Goal: Navigation & Orientation: Find specific page/section

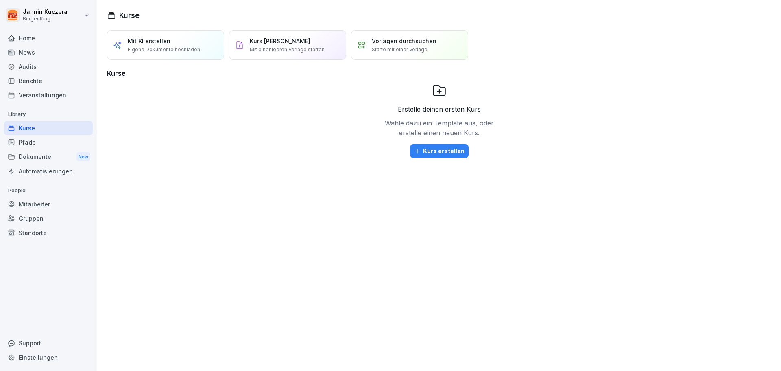
click at [50, 155] on div "Dokumente New" at bounding box center [48, 156] width 89 height 15
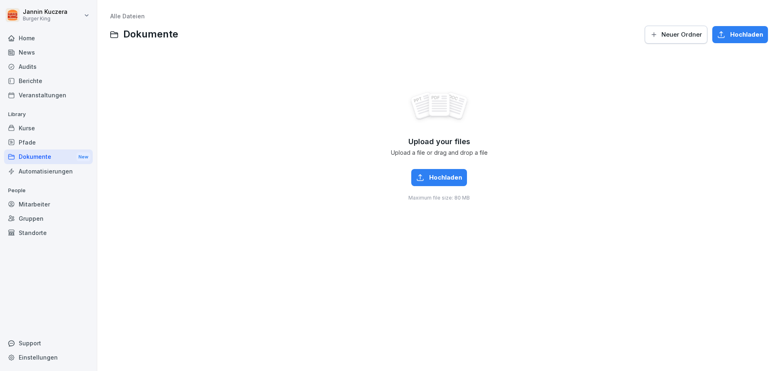
click at [35, 161] on div "Dokumente New" at bounding box center [48, 156] width 89 height 15
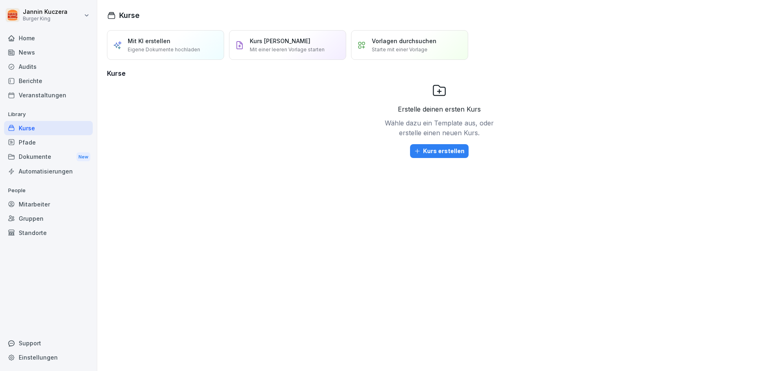
click at [41, 205] on div "Mitarbeiter" at bounding box center [48, 204] width 89 height 14
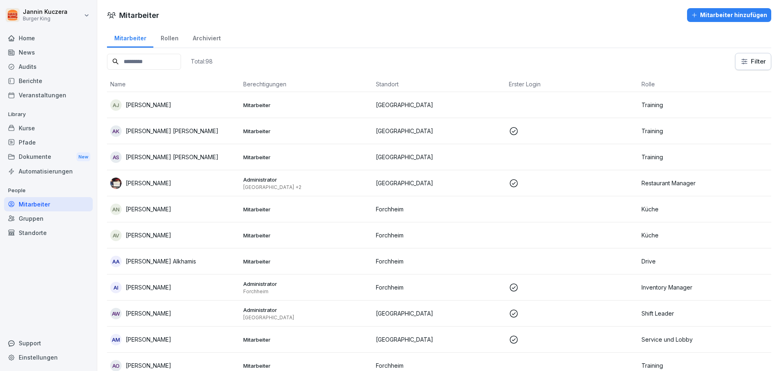
click at [27, 155] on div "Dokumente New" at bounding box center [48, 156] width 89 height 15
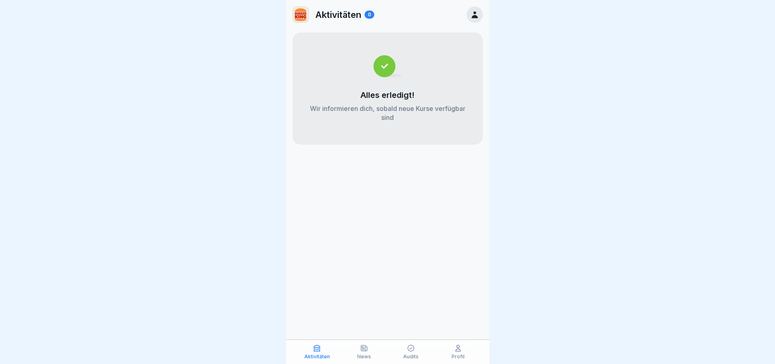
click at [481, 11] on div at bounding box center [475, 15] width 16 height 16
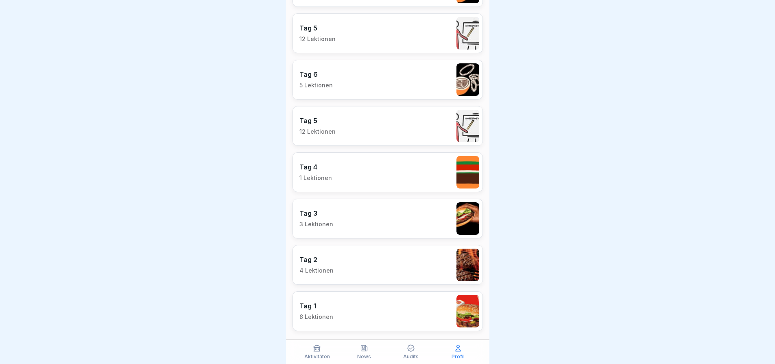
scroll to position [756, 0]
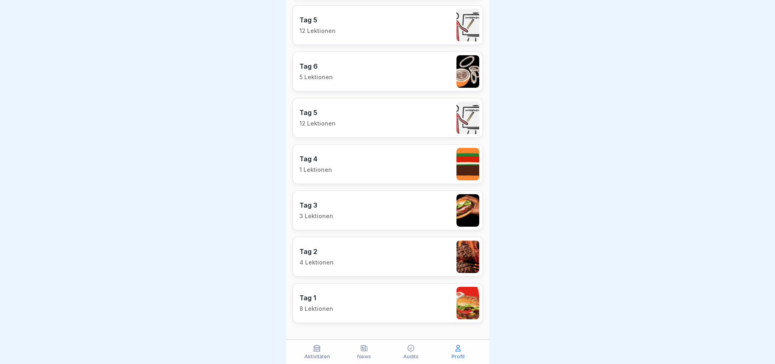
click at [362, 355] on p "News" at bounding box center [364, 357] width 14 height 6
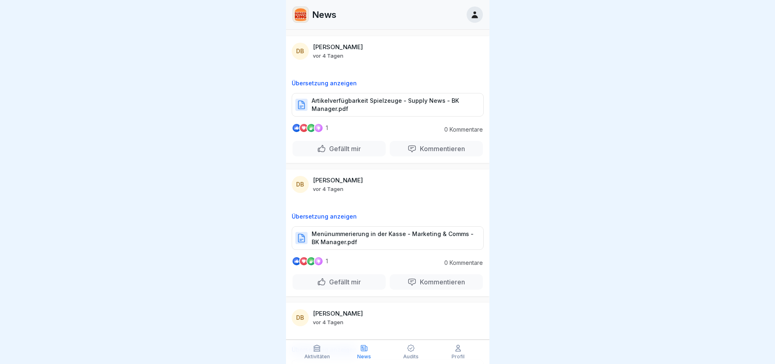
click at [475, 17] on icon at bounding box center [474, 14] width 6 height 7
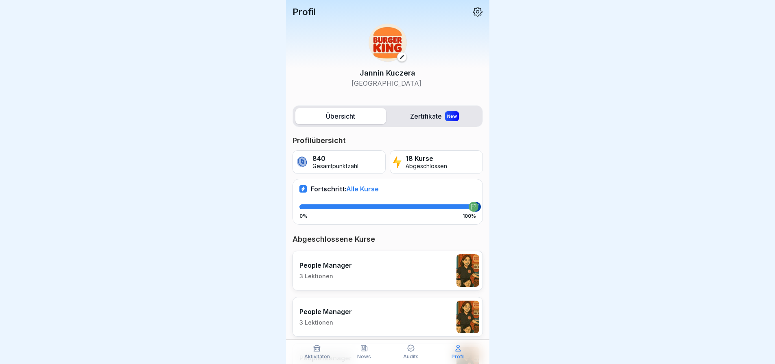
scroll to position [6, 0]
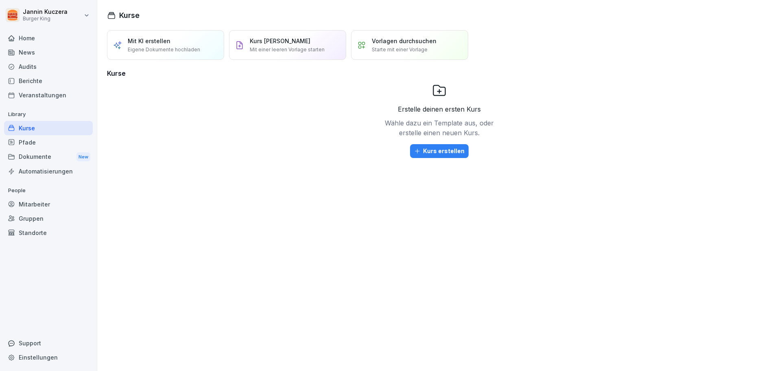
click at [31, 153] on div "Dokumente New" at bounding box center [48, 156] width 89 height 15
